Goal: Task Accomplishment & Management: Manage account settings

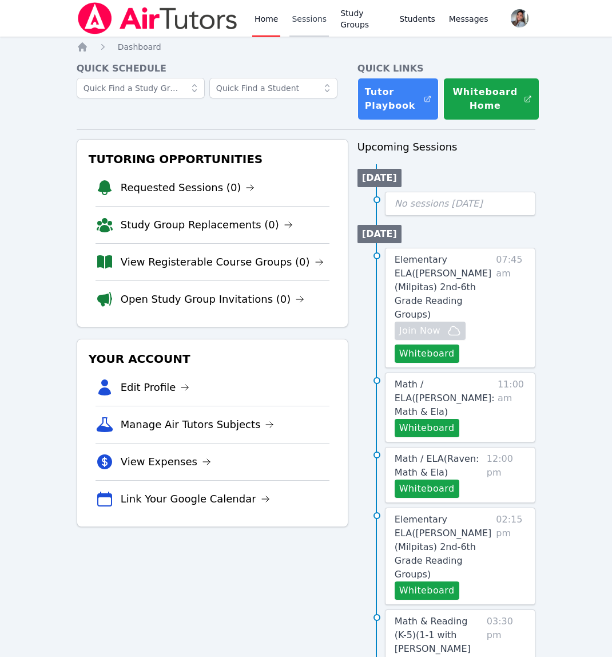
click at [307, 22] on link "Sessions" at bounding box center [308, 18] width 39 height 37
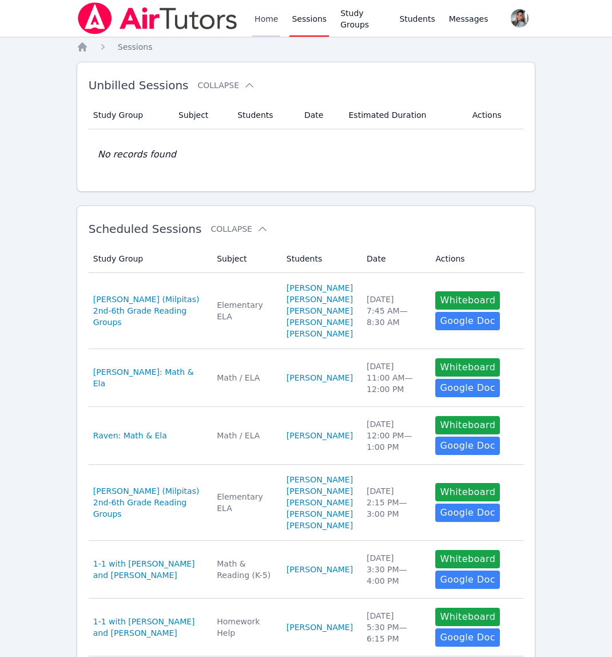
click at [259, 16] on link "Home" at bounding box center [266, 18] width 28 height 37
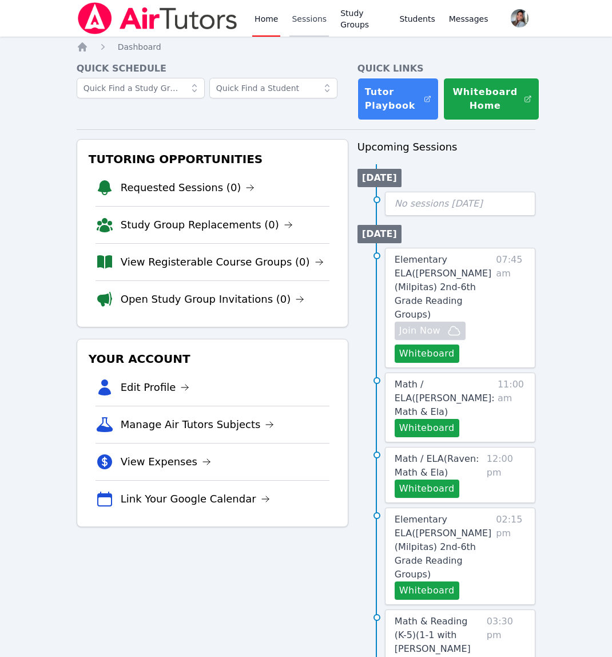
click at [308, 19] on link "Sessions" at bounding box center [308, 18] width 39 height 37
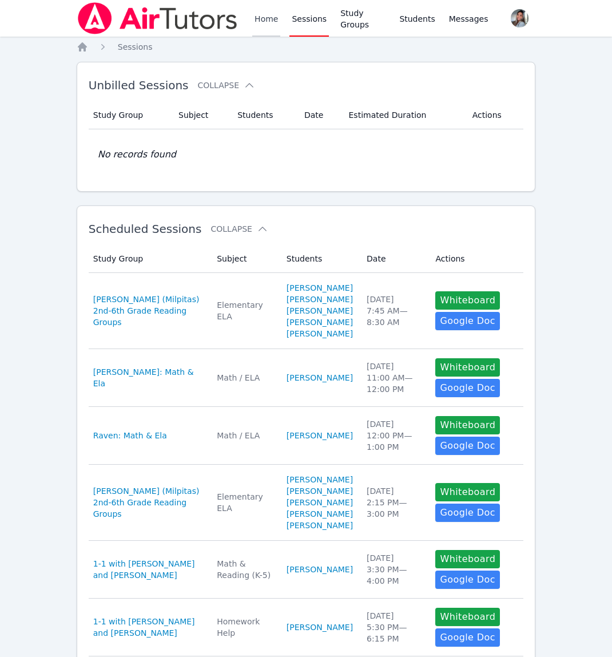
click at [265, 19] on link "Home" at bounding box center [266, 18] width 28 height 37
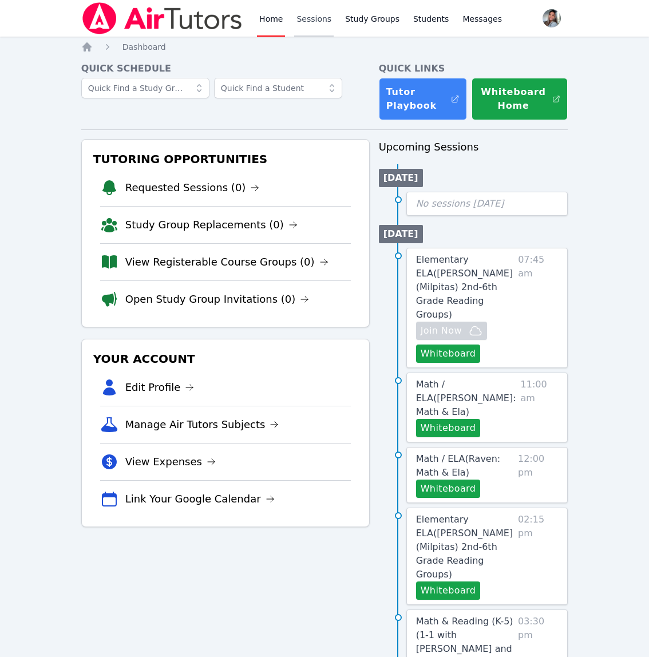
click at [307, 17] on link "Sessions" at bounding box center [313, 18] width 39 height 37
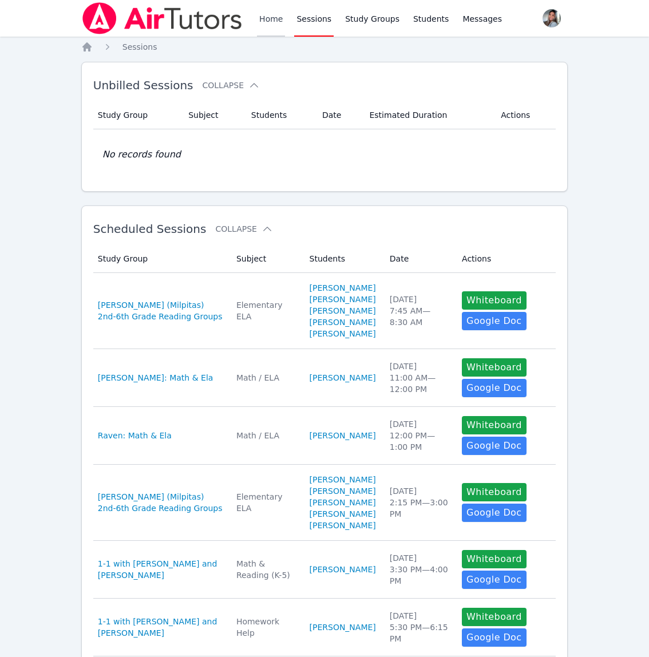
click at [279, 21] on link "Home" at bounding box center [271, 18] width 28 height 37
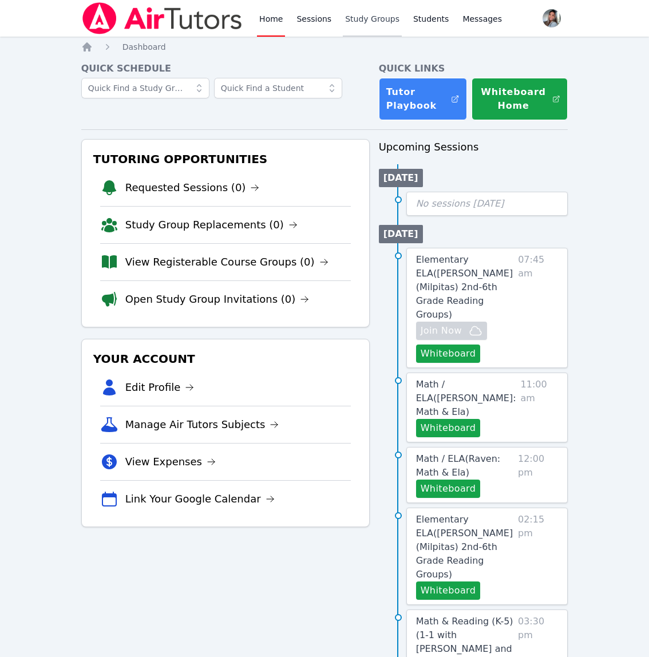
drag, startPoint x: 364, startPoint y: 15, endPoint x: 351, endPoint y: 20, distance: 14.1
click at [364, 15] on link "Study Groups" at bounding box center [372, 18] width 59 height 37
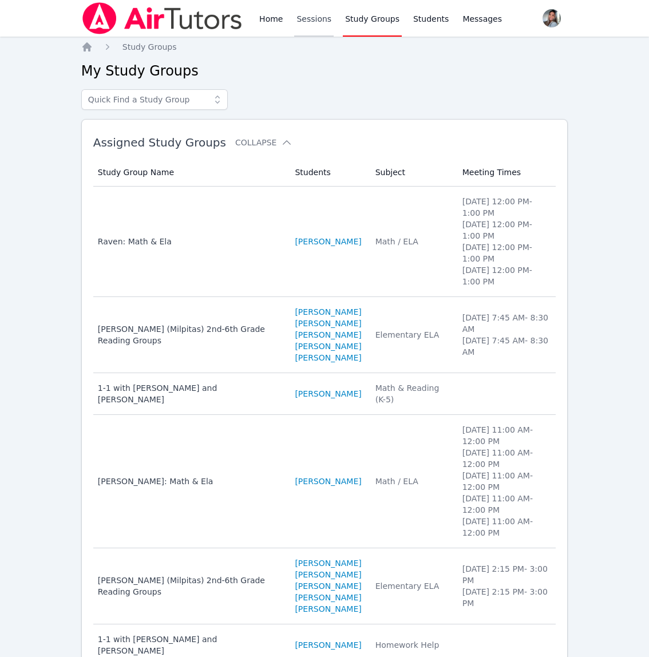
click at [311, 19] on link "Sessions" at bounding box center [313, 18] width 39 height 37
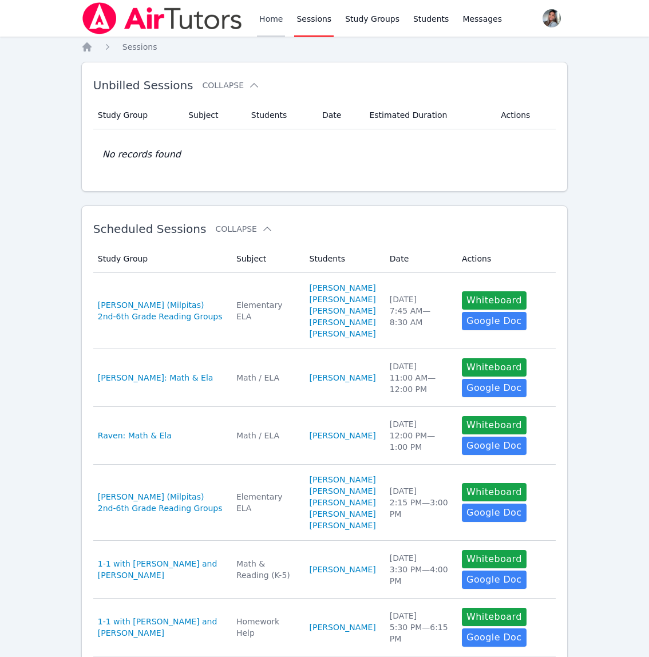
click at [276, 22] on link "Home" at bounding box center [271, 18] width 28 height 37
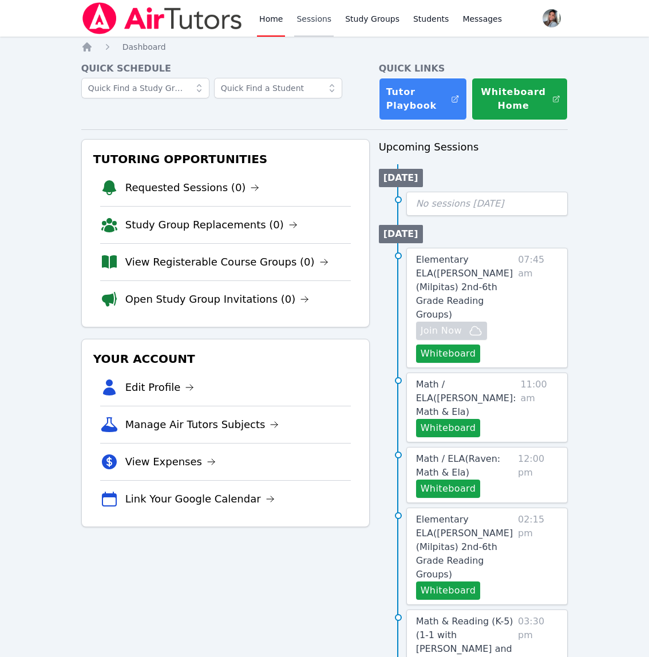
click at [317, 20] on link "Sessions" at bounding box center [313, 18] width 39 height 37
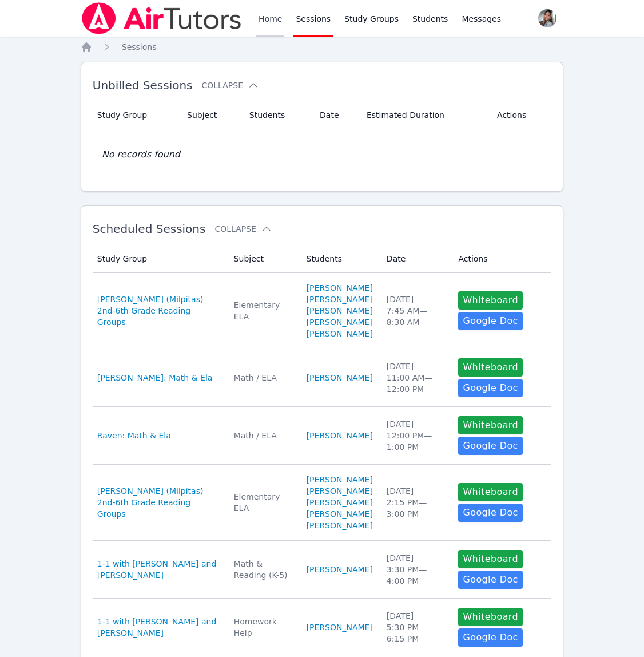
drag, startPoint x: 261, startPoint y: 14, endPoint x: 270, endPoint y: 12, distance: 9.3
click at [261, 14] on link "Home" at bounding box center [270, 18] width 28 height 37
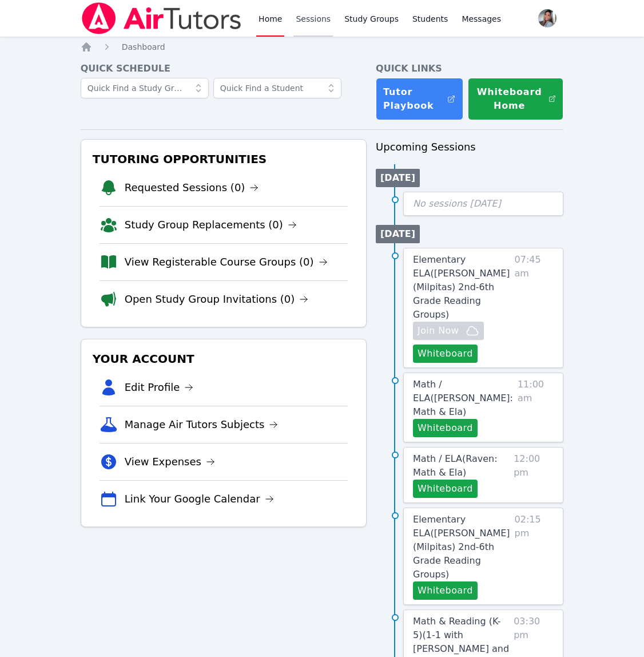
click at [318, 18] on link "Sessions" at bounding box center [312, 18] width 39 height 37
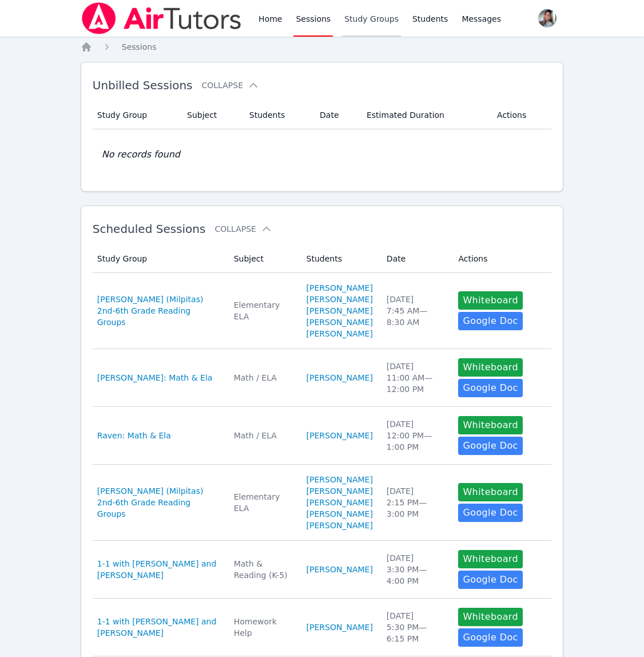
click at [365, 17] on link "Study Groups" at bounding box center [371, 18] width 59 height 37
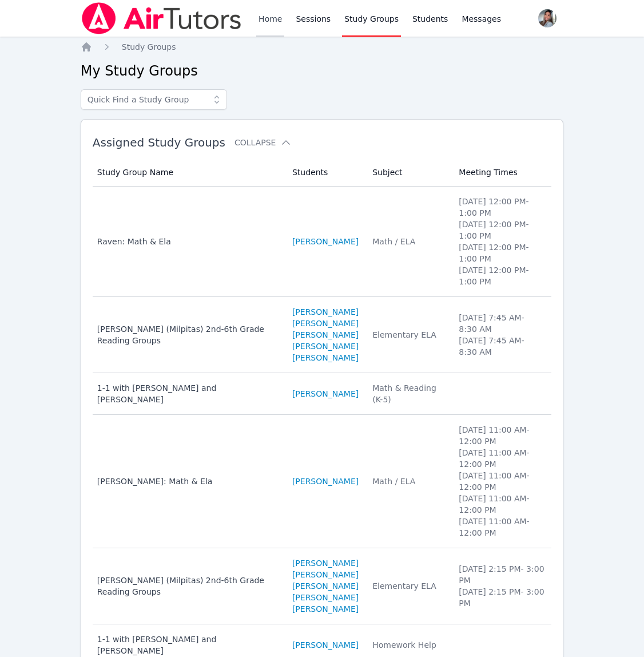
click at [277, 18] on link "Home" at bounding box center [270, 18] width 28 height 37
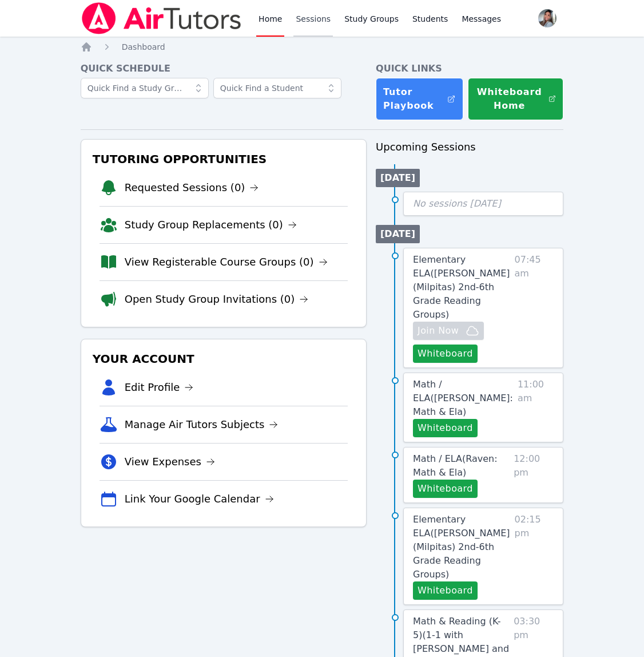
click at [313, 18] on link "Sessions" at bounding box center [312, 18] width 39 height 37
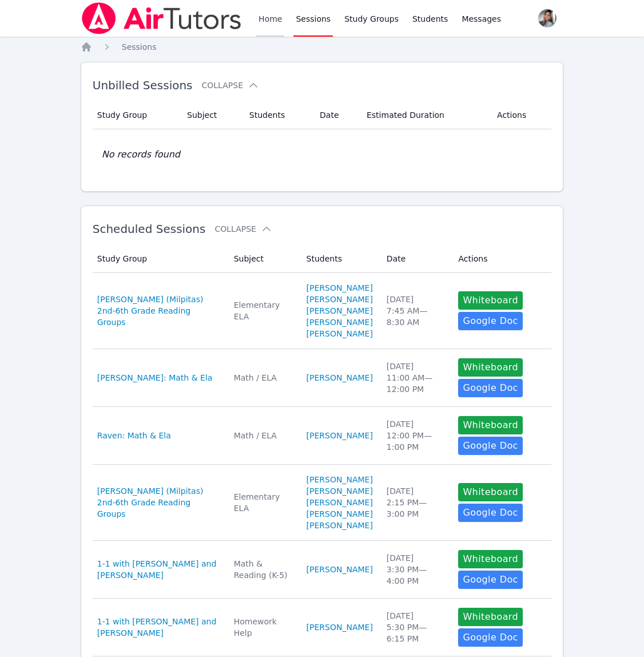
click at [268, 26] on link "Home" at bounding box center [270, 18] width 28 height 37
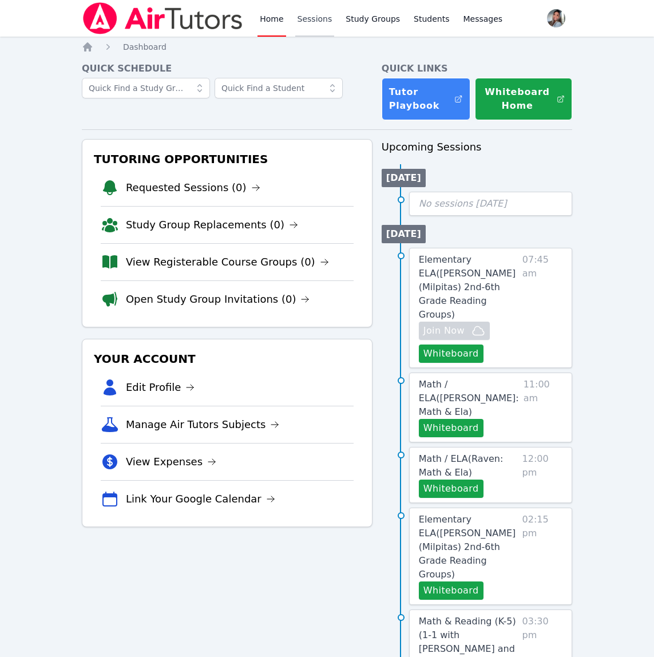
click at [308, 23] on link "Sessions" at bounding box center [314, 18] width 39 height 37
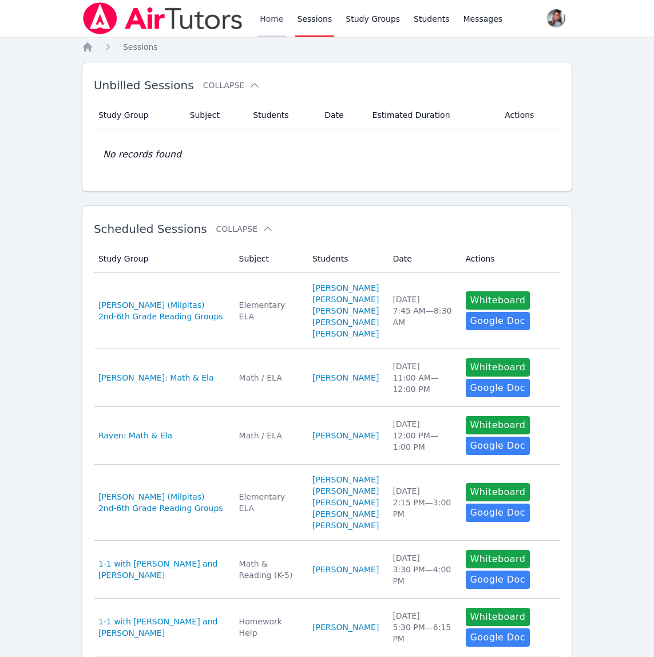
click at [276, 26] on link "Home" at bounding box center [271, 18] width 28 height 37
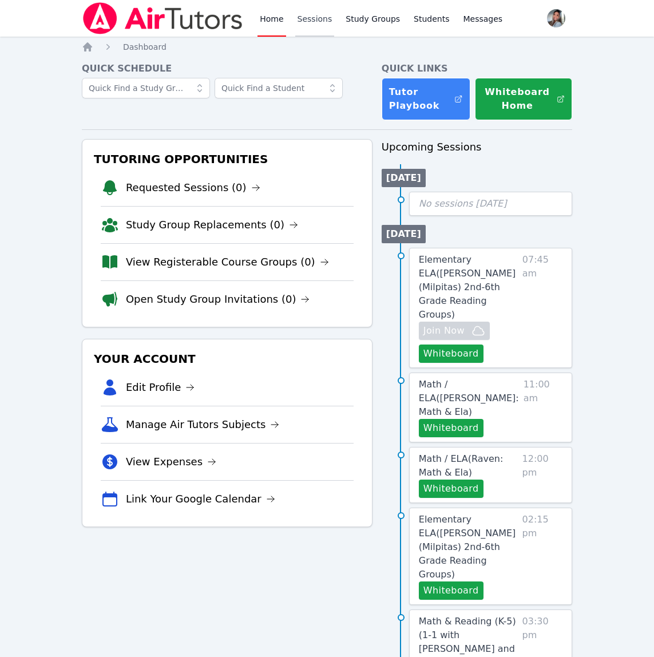
click at [313, 18] on link "Sessions" at bounding box center [314, 18] width 39 height 37
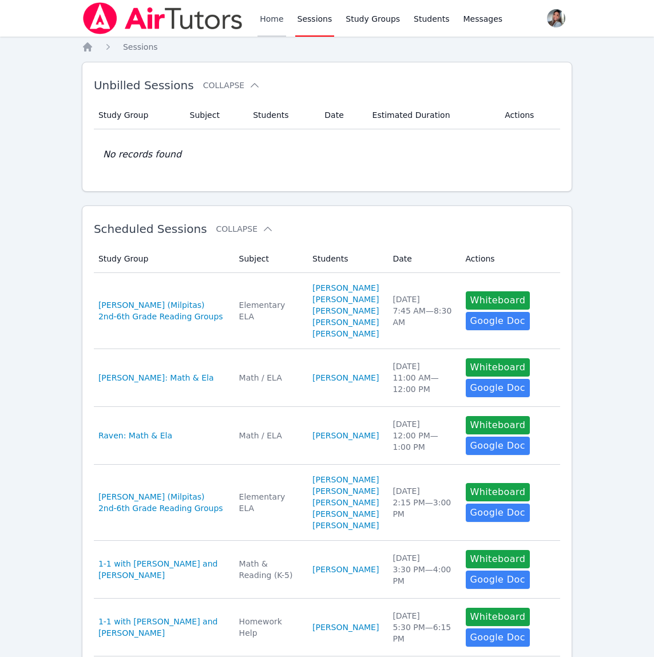
click at [273, 18] on link "Home" at bounding box center [271, 18] width 28 height 37
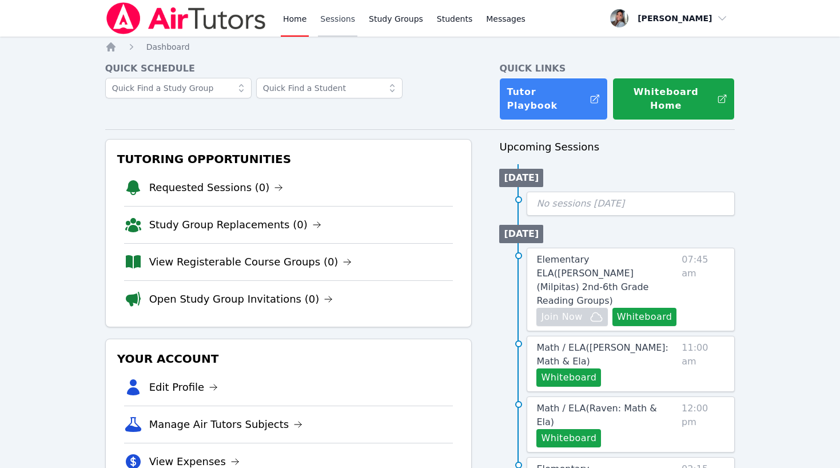
click at [335, 17] on link "Sessions" at bounding box center [337, 18] width 39 height 37
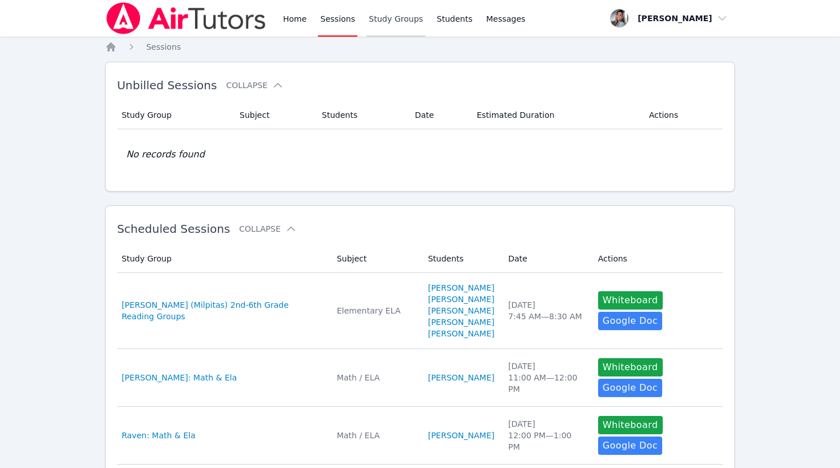
click at [397, 19] on link "Study Groups" at bounding box center [396, 18] width 59 height 37
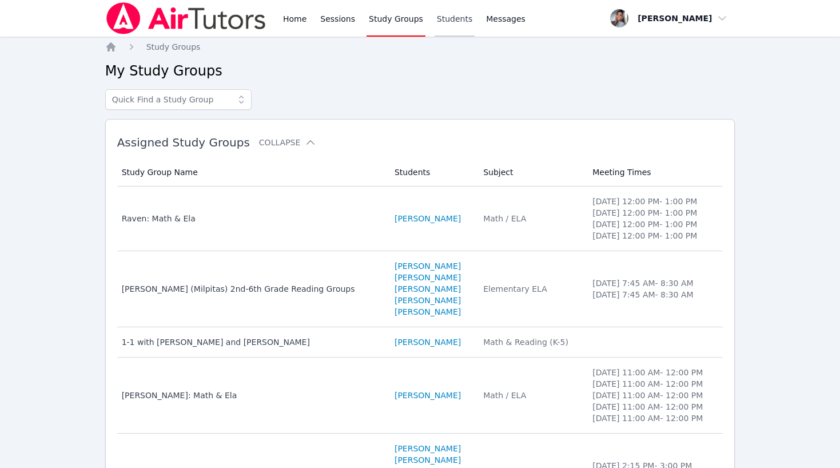
click at [448, 16] on link "Students" at bounding box center [455, 18] width 40 height 37
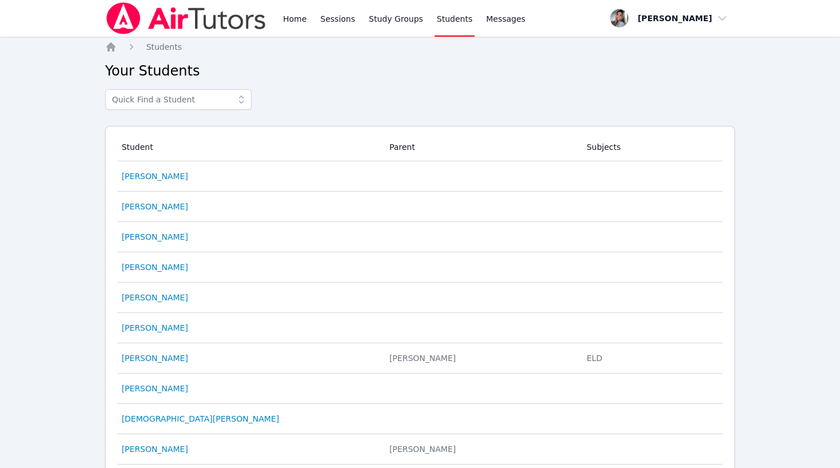
drag, startPoint x: 292, startPoint y: 19, endPoint x: 249, endPoint y: 3, distance: 45.3
click at [292, 19] on link "Home" at bounding box center [295, 18] width 28 height 37
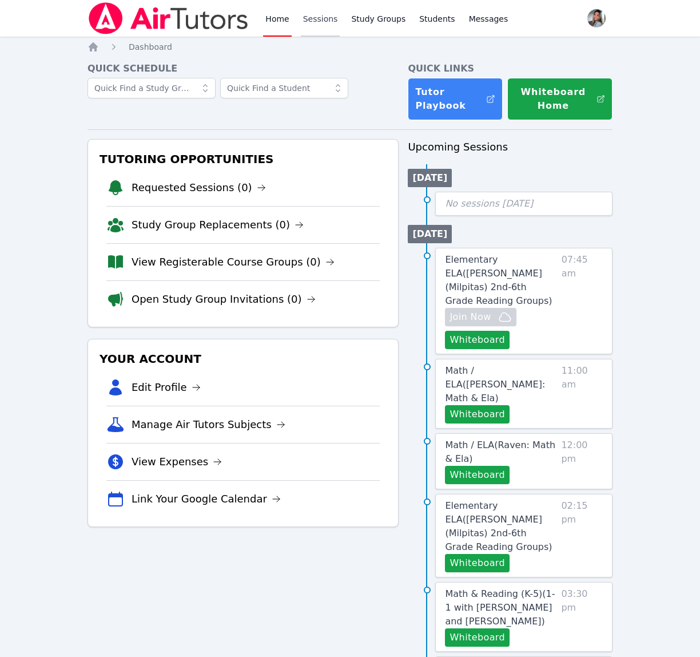
click at [303, 17] on link "Sessions" at bounding box center [320, 18] width 39 height 37
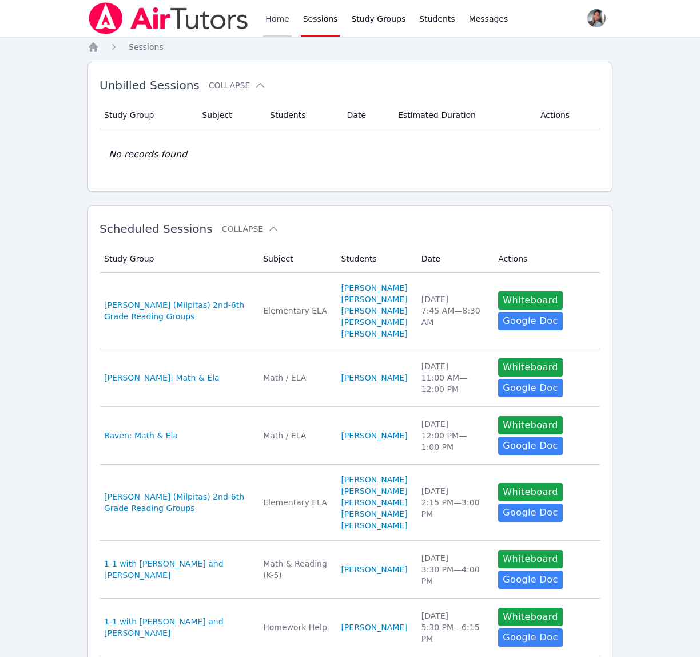
click at [275, 24] on link "Home" at bounding box center [277, 18] width 28 height 37
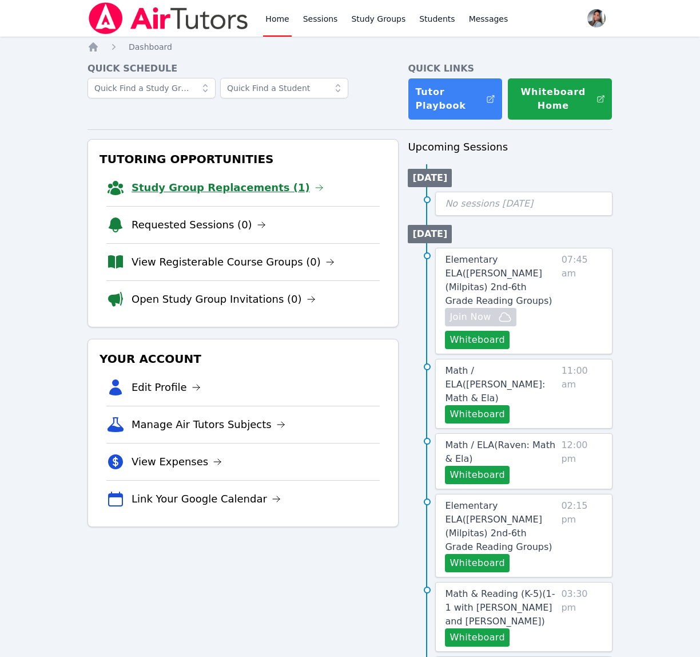
click at [232, 191] on link "Study Group Replacements (1)" at bounding box center [228, 188] width 192 height 16
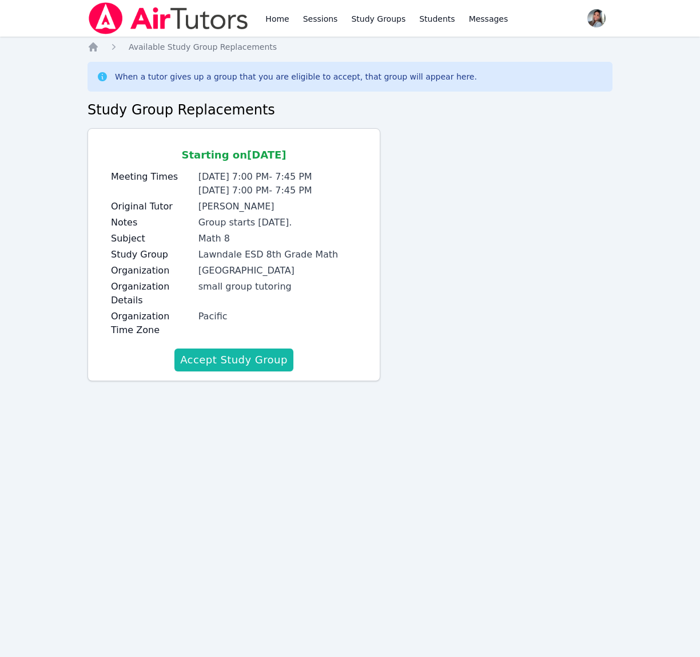
click at [256, 366] on button "Accept Study Group" at bounding box center [233, 359] width 119 height 23
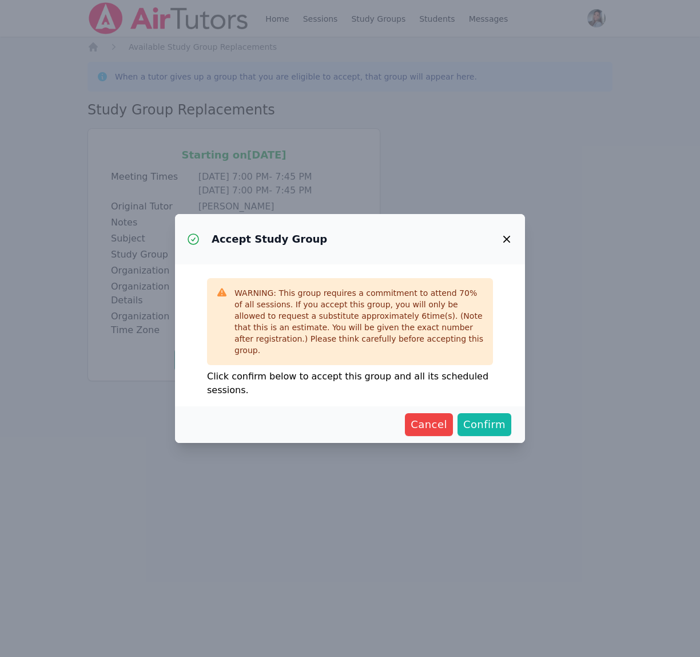
click at [485, 420] on span "Confirm" at bounding box center [484, 424] width 42 height 16
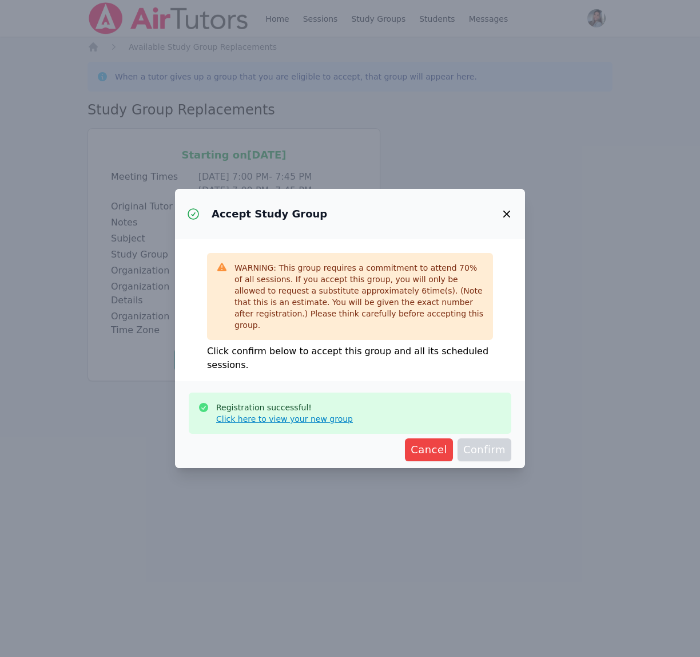
click at [328, 413] on link "Click here to view your new group" at bounding box center [284, 418] width 137 height 11
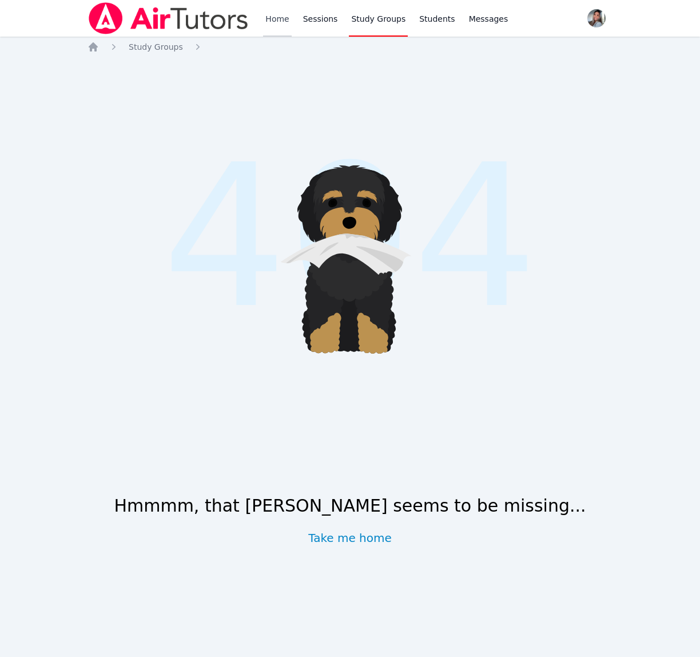
click at [279, 13] on link "Home" at bounding box center [277, 18] width 28 height 37
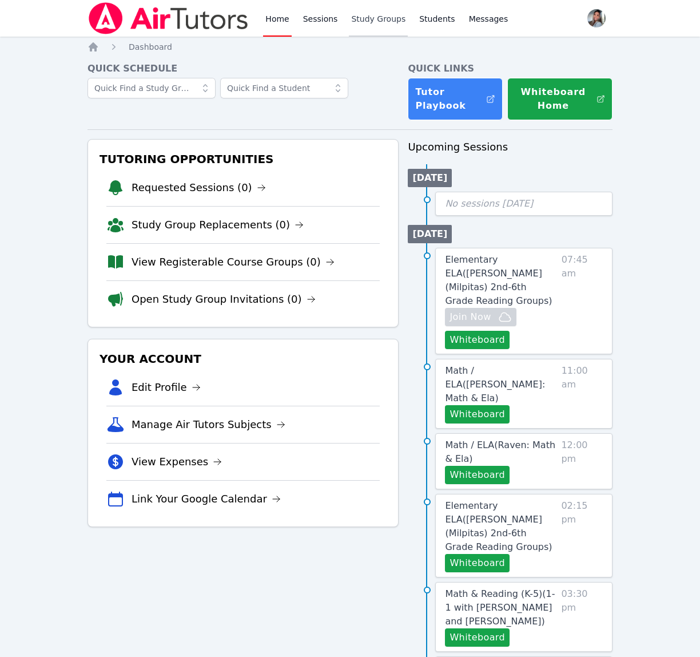
click at [403, 19] on link "Study Groups" at bounding box center [378, 18] width 59 height 37
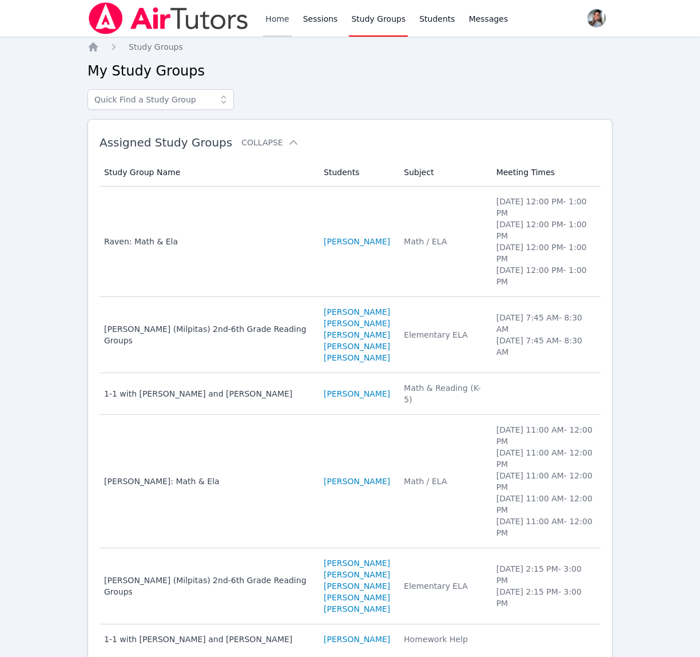
click at [283, 19] on link "Home" at bounding box center [277, 18] width 28 height 37
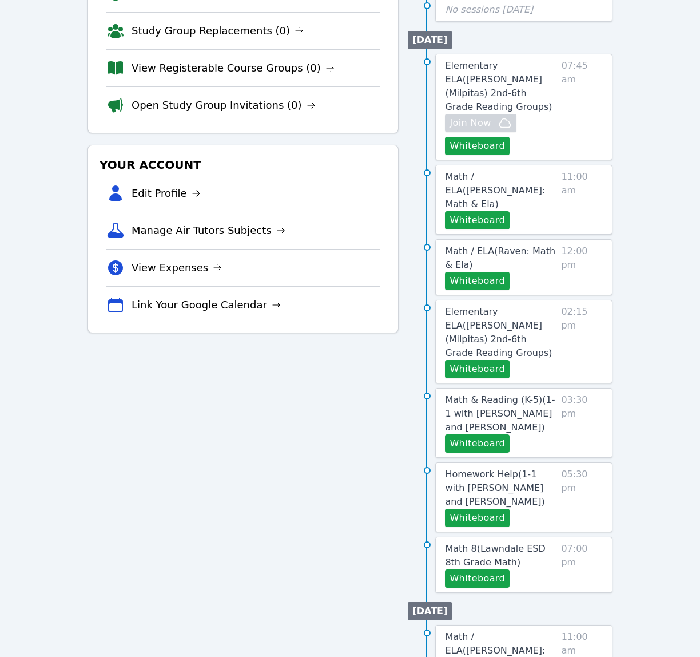
scroll to position [208, 0]
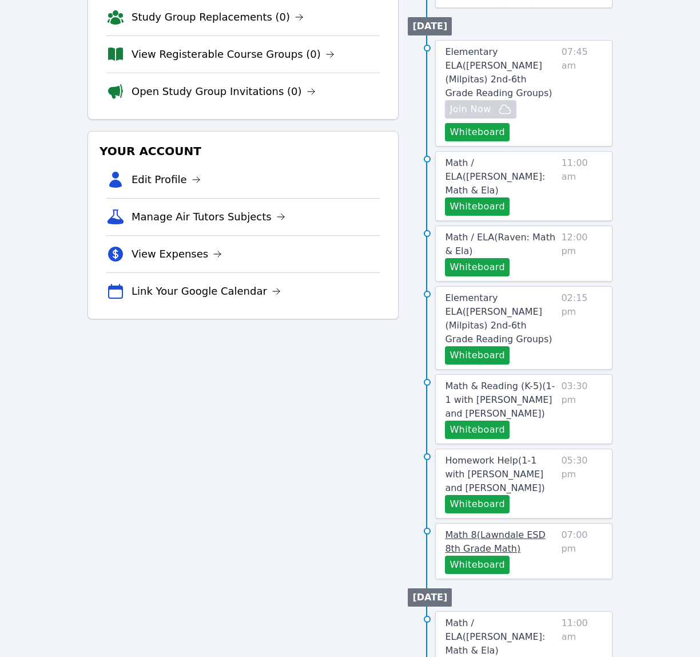
click at [504, 529] on span "Math 8 ( Lawndale ESD 8th Grade Math )" at bounding box center [495, 541] width 100 height 25
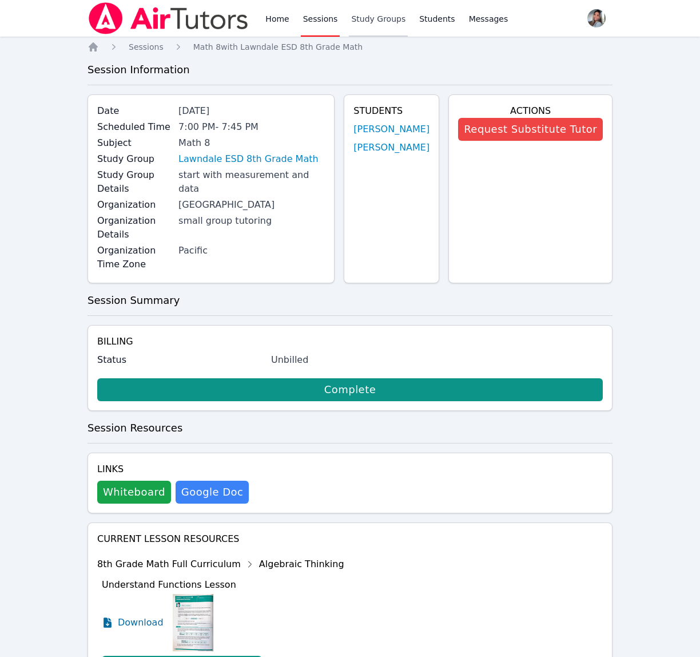
click at [373, 4] on link "Study Groups" at bounding box center [378, 18] width 59 height 37
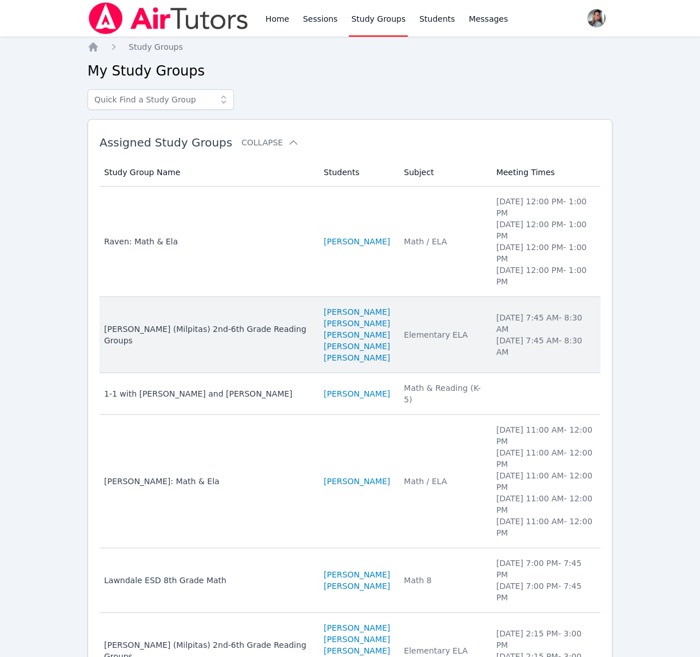
scroll to position [88, 0]
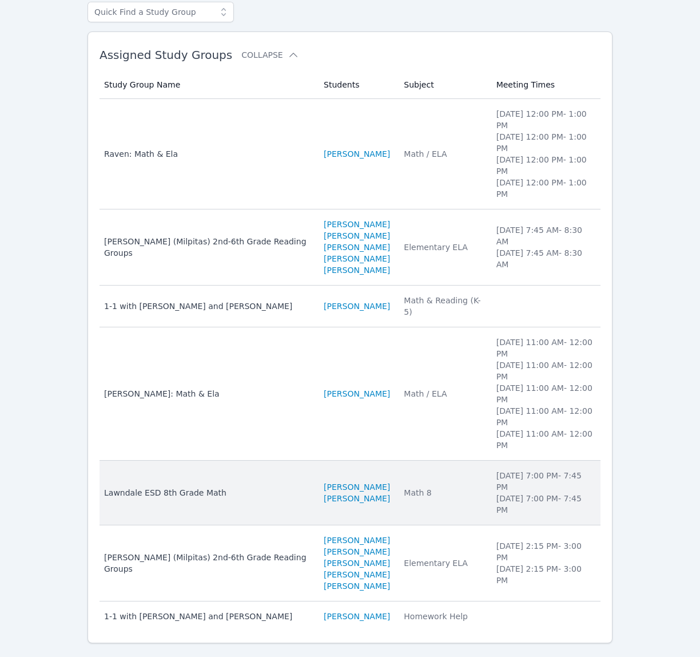
click at [497, 493] on li "[DATE] 7:00 PM - 7:45 PM" at bounding box center [545, 504] width 97 height 23
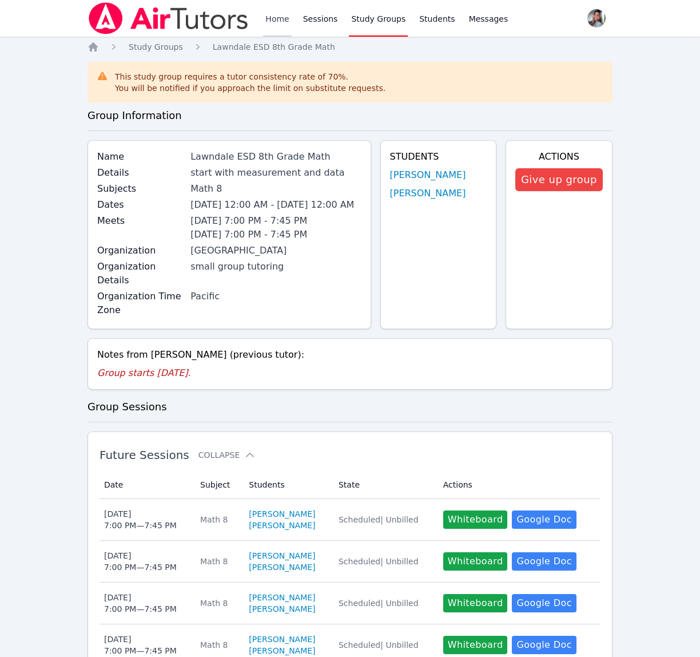
click at [269, 15] on link "Home" at bounding box center [277, 18] width 28 height 37
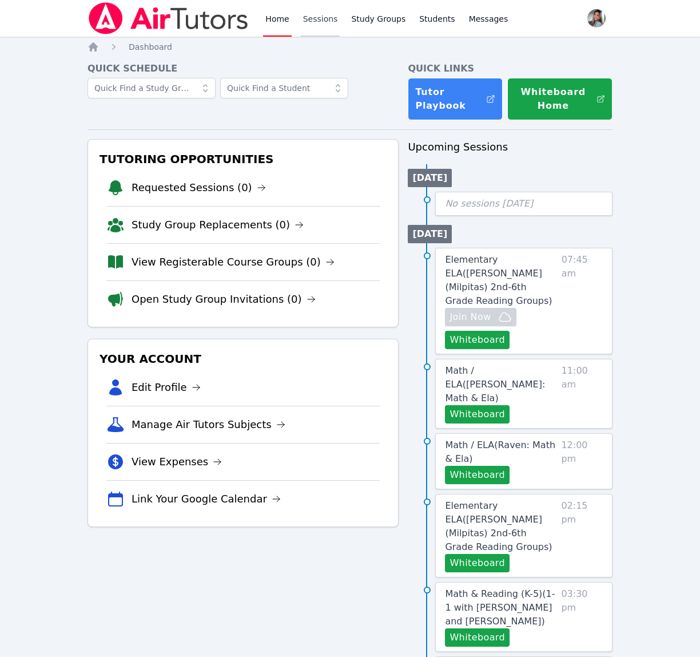
click at [323, 12] on link "Sessions" at bounding box center [320, 18] width 39 height 37
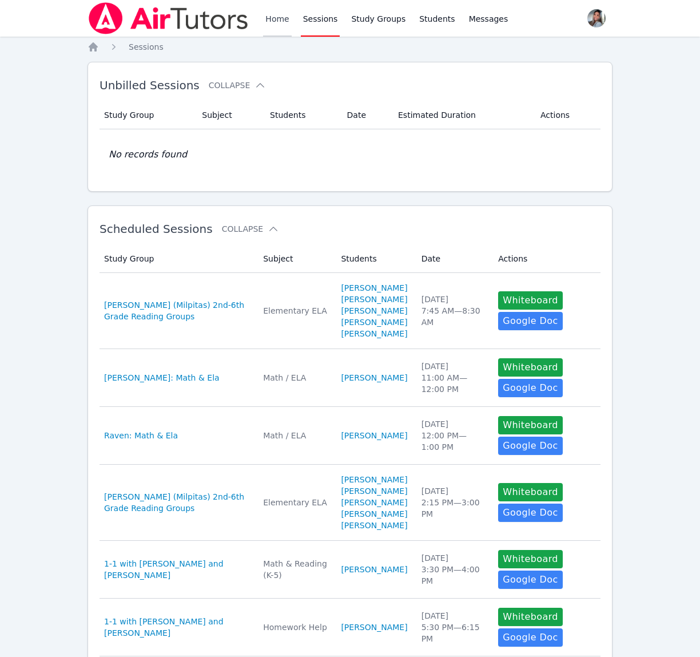
click at [265, 21] on link "Home" at bounding box center [277, 18] width 28 height 37
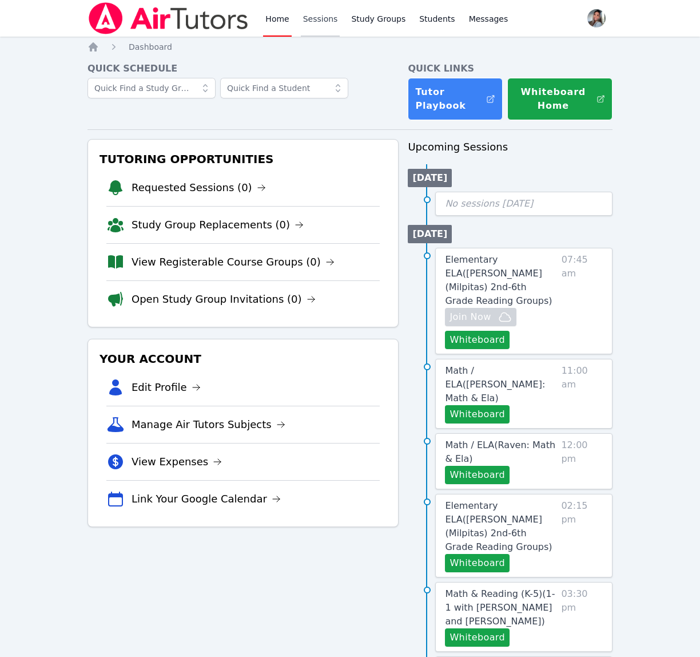
click at [333, 18] on link "Sessions" at bounding box center [320, 18] width 39 height 37
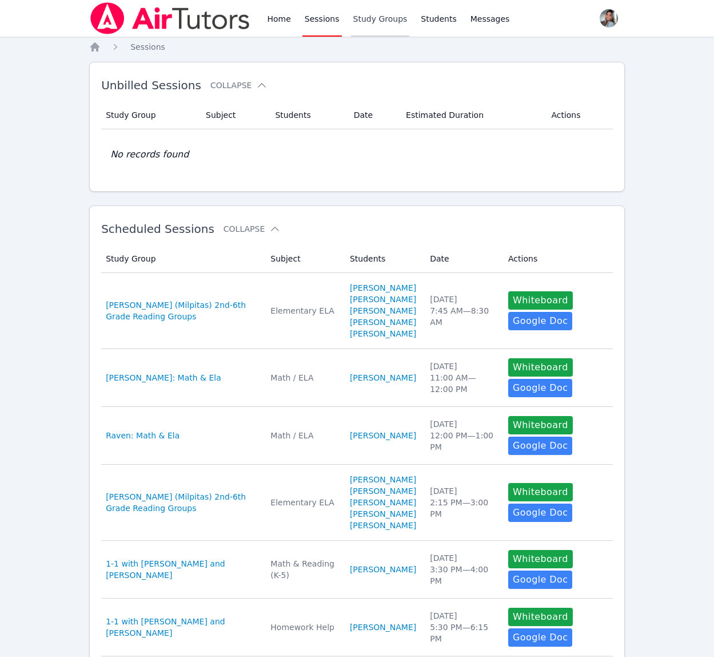
click at [380, 29] on link "Study Groups" at bounding box center [380, 18] width 59 height 37
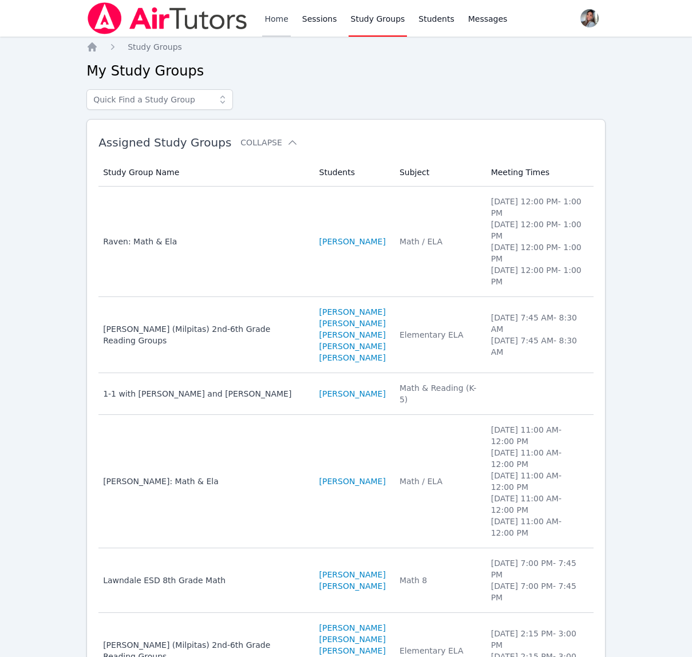
click at [282, 19] on link "Home" at bounding box center [276, 18] width 28 height 37
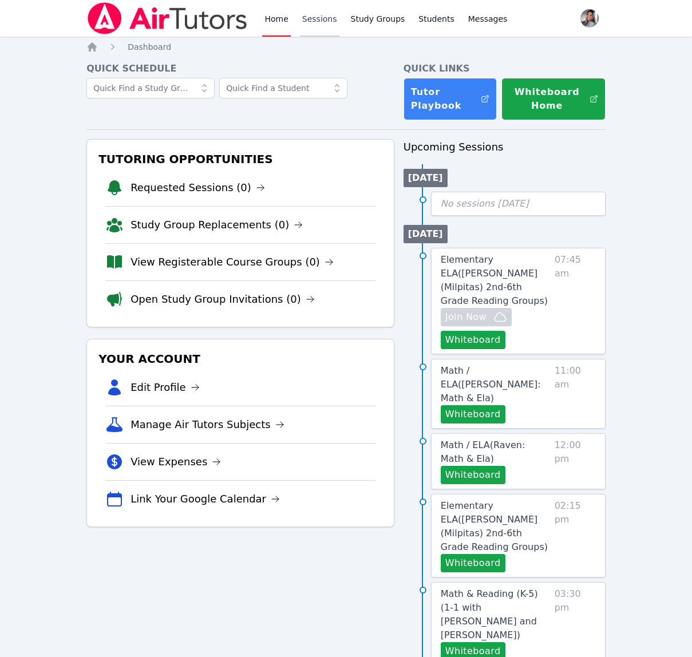
click at [319, 19] on link "Sessions" at bounding box center [319, 18] width 39 height 37
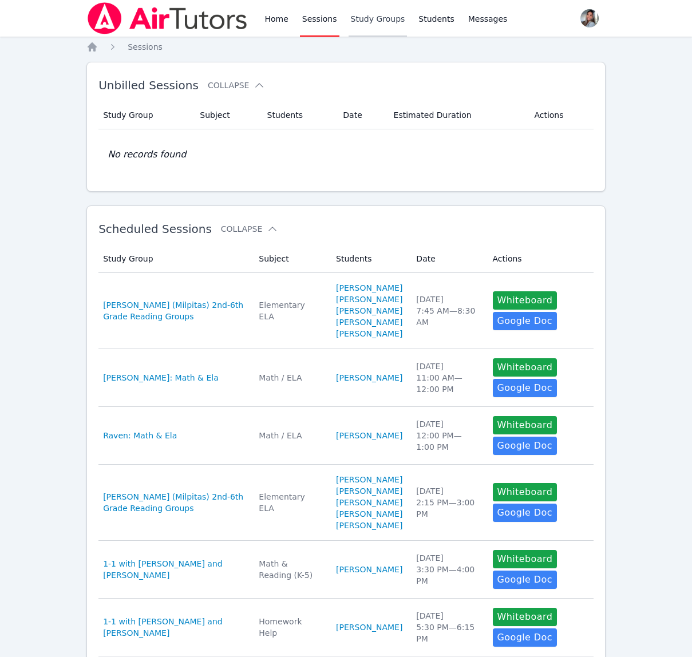
click at [373, 22] on link "Study Groups" at bounding box center [377, 18] width 59 height 37
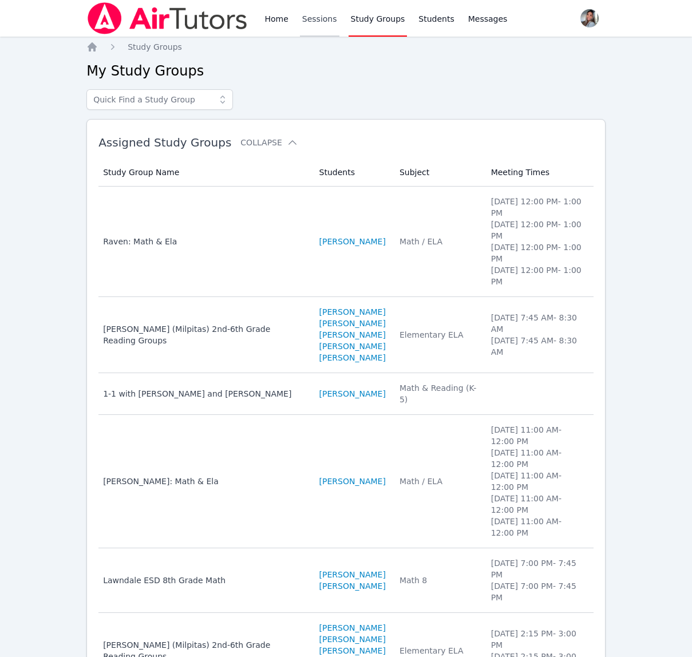
click at [311, 16] on link "Sessions" at bounding box center [319, 18] width 39 height 37
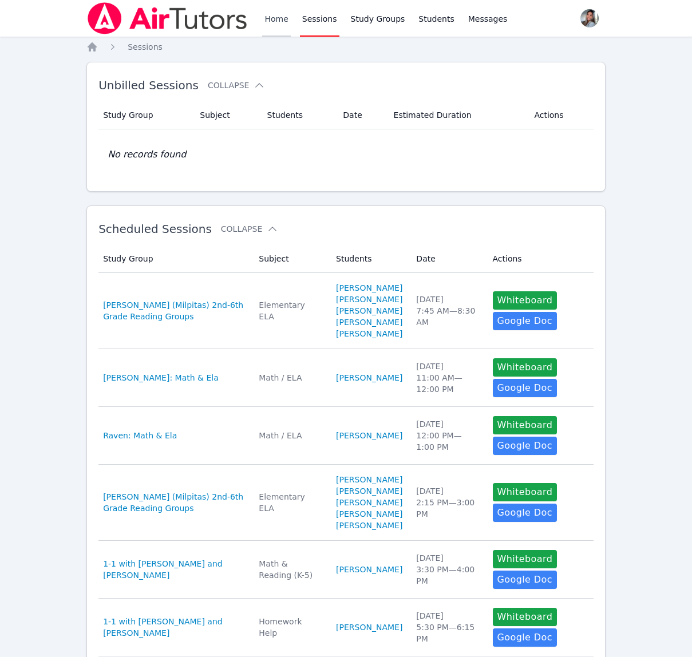
click at [282, 25] on link "Home" at bounding box center [276, 18] width 28 height 37
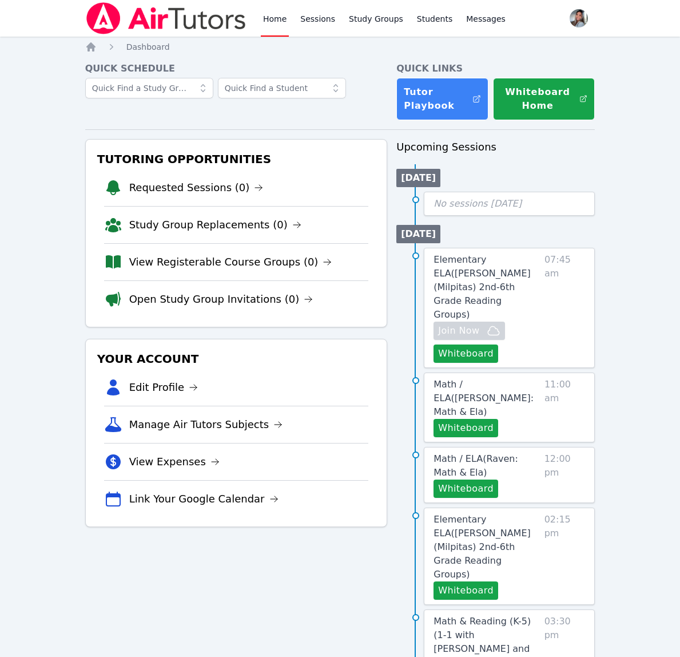
click at [338, 13] on div "Home Sessions Study Groups Students Messages" at bounding box center [384, 18] width 247 height 37
click at [310, 17] on link "Sessions" at bounding box center [317, 18] width 39 height 37
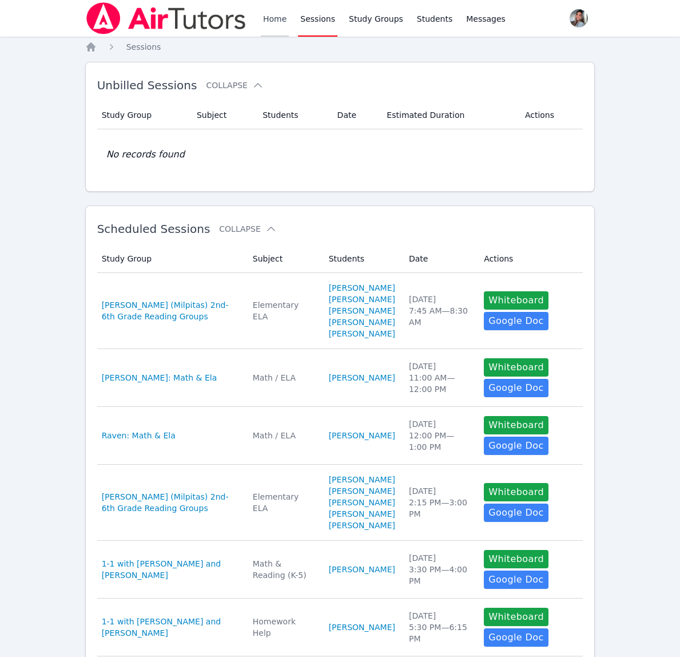
click at [280, 19] on link "Home" at bounding box center [275, 18] width 28 height 37
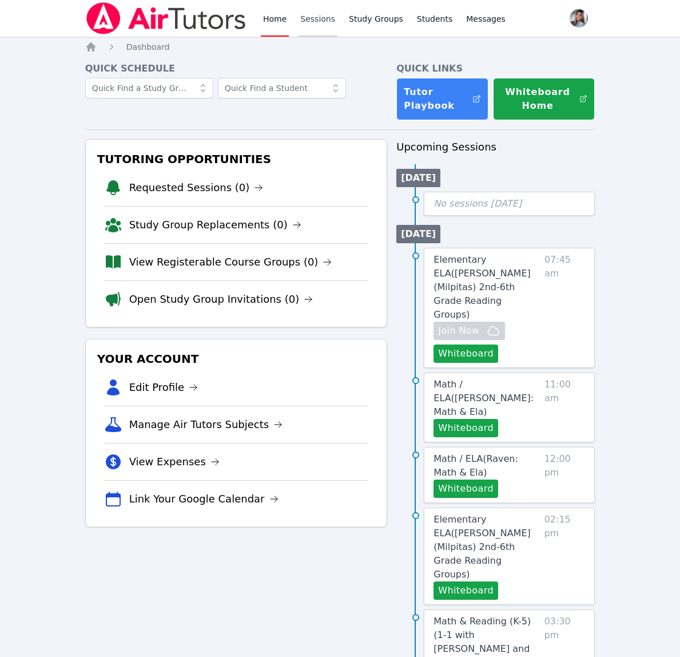
click at [319, 30] on link "Sessions" at bounding box center [317, 18] width 39 height 37
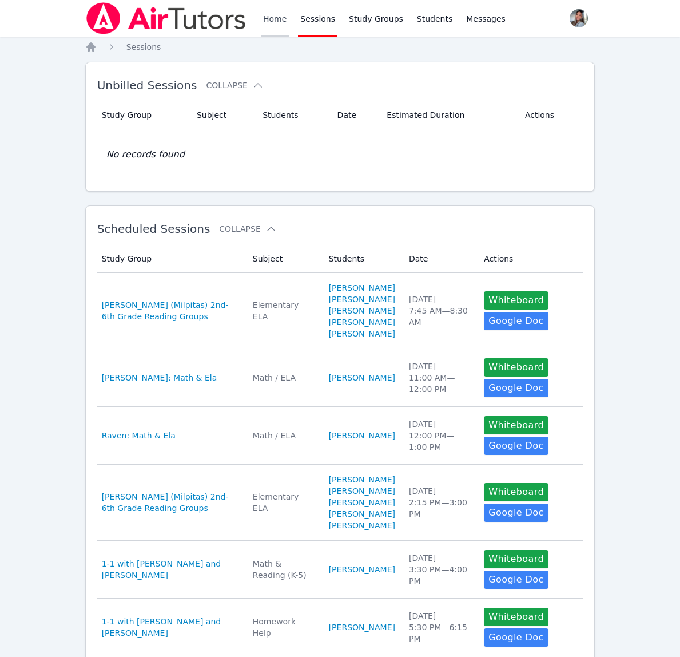
click at [283, 23] on link "Home" at bounding box center [275, 18] width 28 height 37
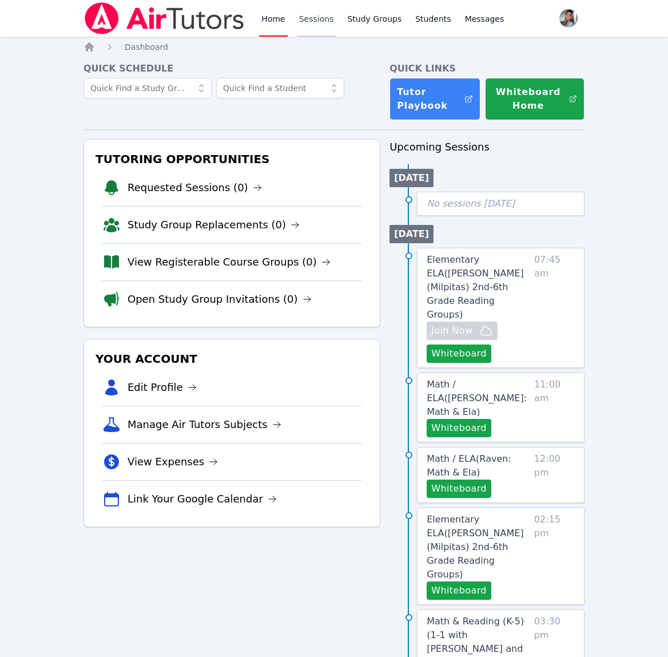
click at [312, 14] on link "Sessions" at bounding box center [316, 18] width 39 height 37
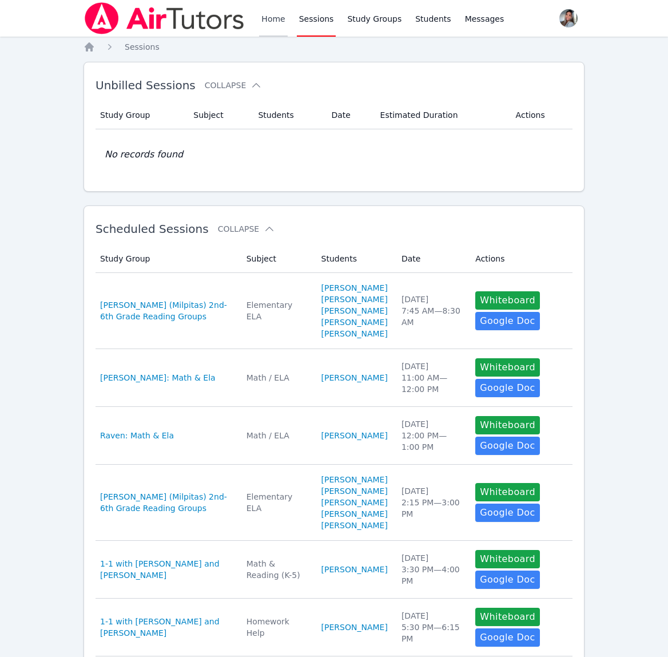
click at [274, 18] on link "Home" at bounding box center [273, 18] width 28 height 37
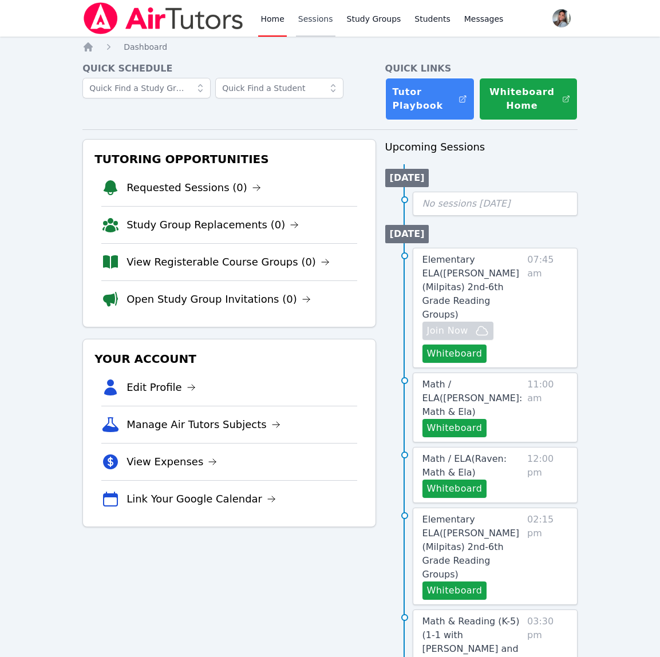
click at [297, 15] on link "Sessions" at bounding box center [315, 18] width 39 height 37
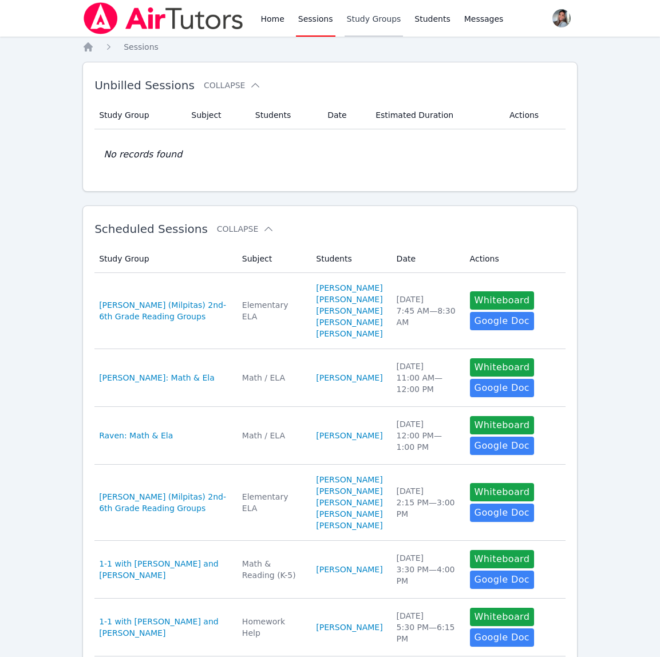
click at [360, 15] on link "Study Groups" at bounding box center [373, 18] width 59 height 37
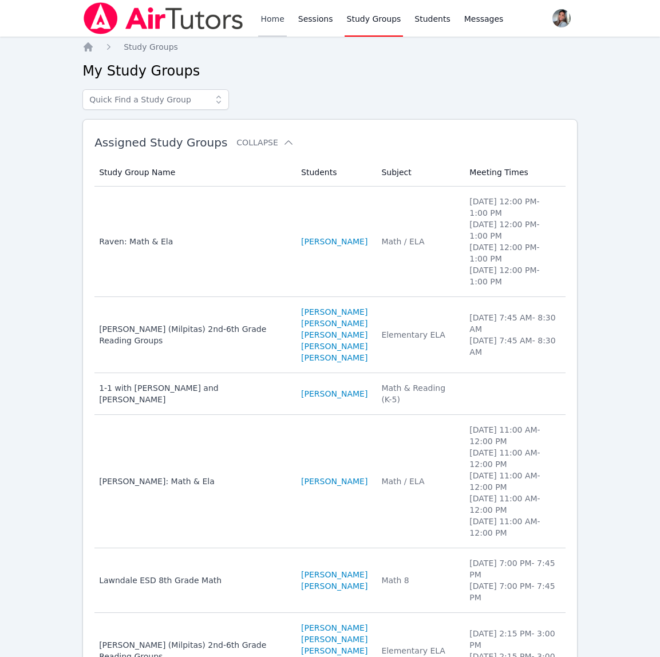
click at [262, 17] on link "Home" at bounding box center [272, 18] width 28 height 37
